Goal: Find specific page/section: Find specific page/section

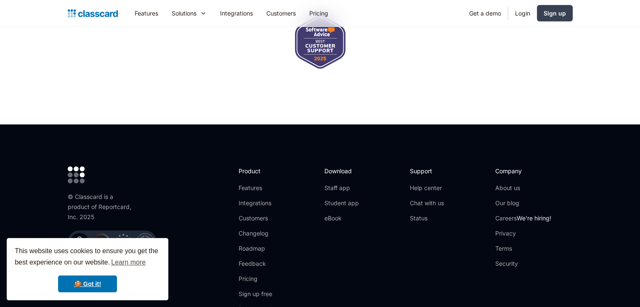
scroll to position [2735, 0]
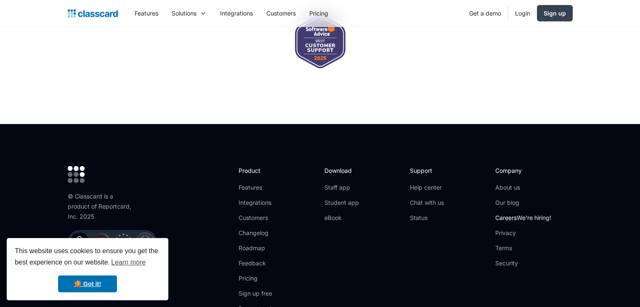
click at [506, 214] on link "Careers We're hiring!" at bounding box center [523, 218] width 56 height 8
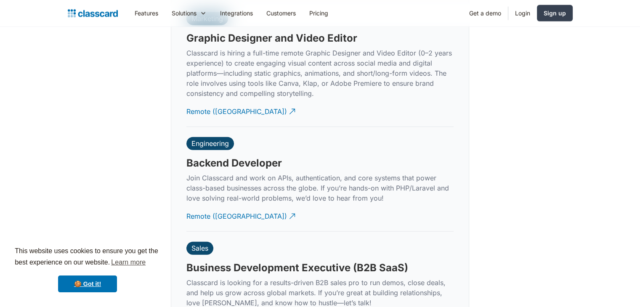
scroll to position [1998, 0]
click at [212, 205] on div "Remote (India)" at bounding box center [236, 213] width 101 height 16
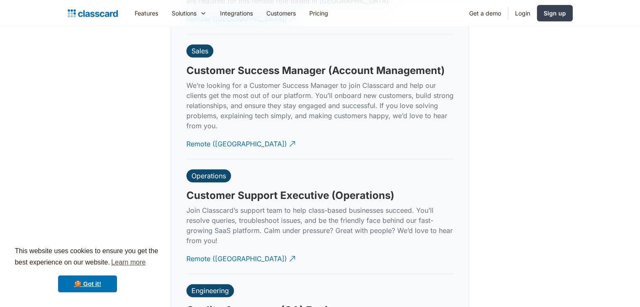
scroll to position [2417, 0]
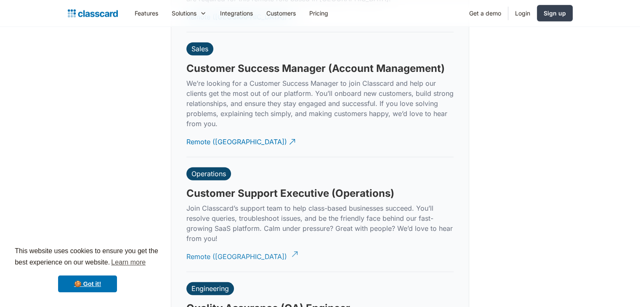
click at [229, 245] on div "Remote (India)" at bounding box center [236, 253] width 101 height 16
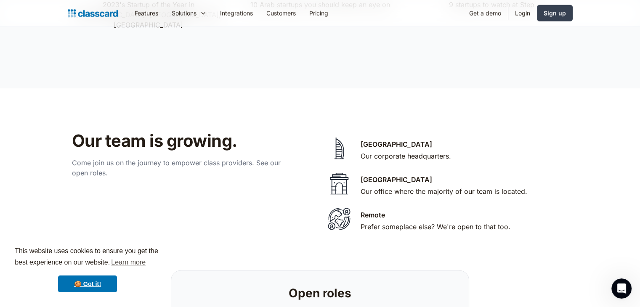
scroll to position [1658, 0]
